Goal: Information Seeking & Learning: Learn about a topic

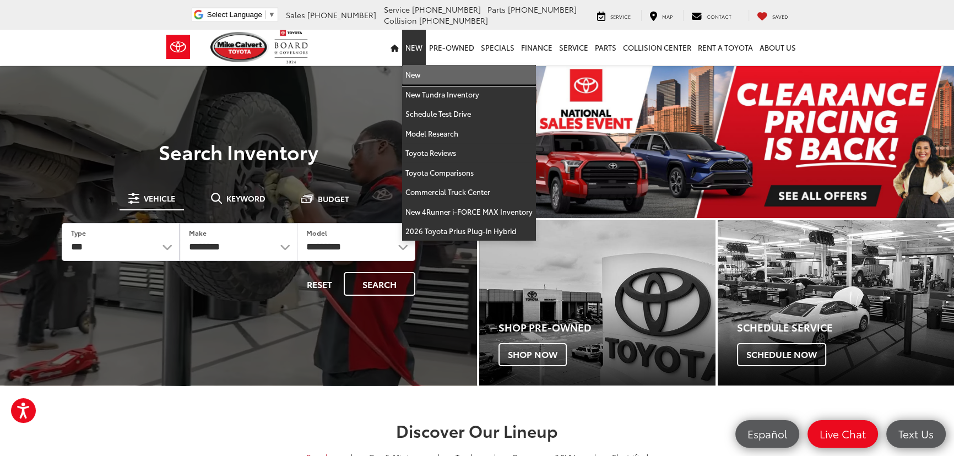
click at [423, 71] on link "New" at bounding box center [469, 75] width 134 height 20
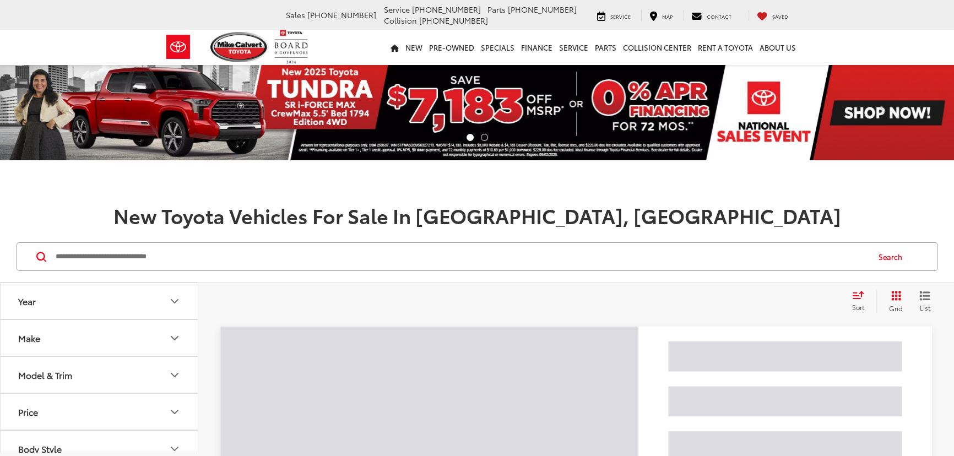
click at [150, 258] on input "Search by Make, Model, or Keyword" at bounding box center [462, 257] width 814 height 26
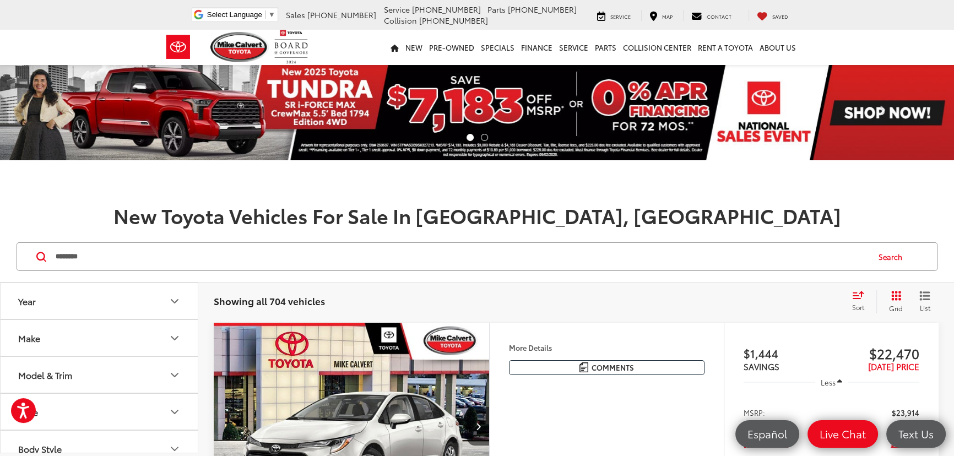
type input "********"
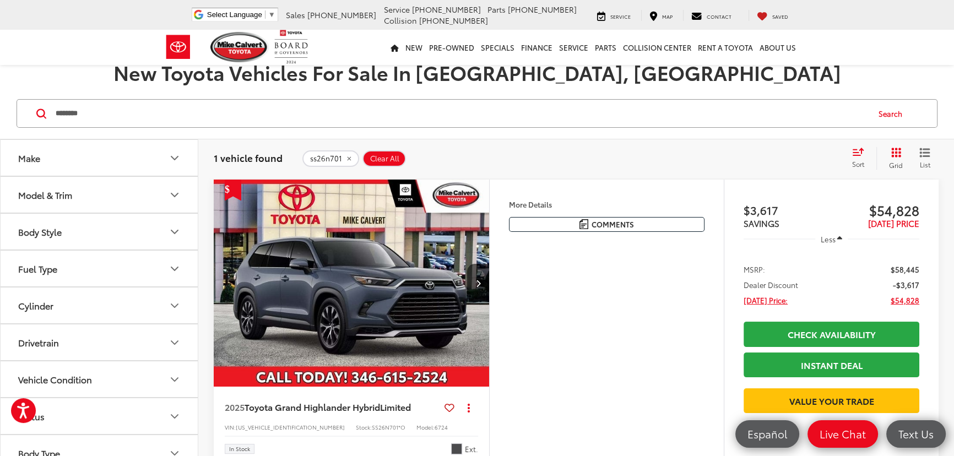
scroll to position [200, 0]
